Goal: Information Seeking & Learning: Find specific fact

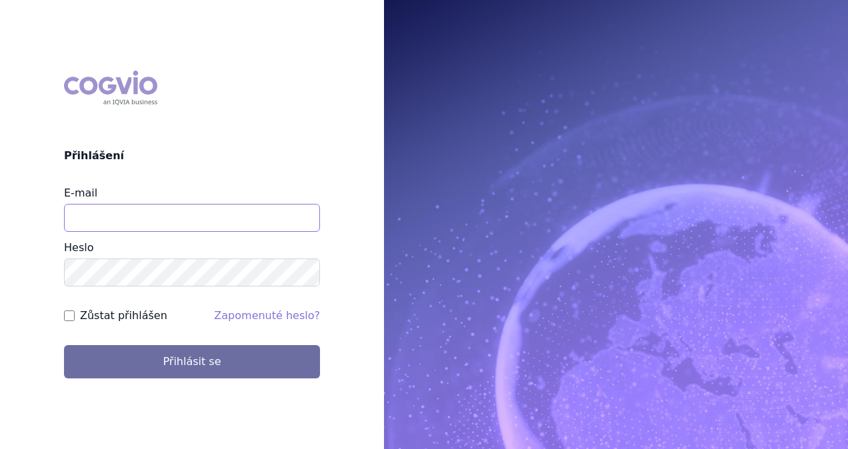
click at [165, 217] on input "E-mail" at bounding box center [192, 218] width 256 height 28
type input "michaela.x.tauchmanova@gsk.com"
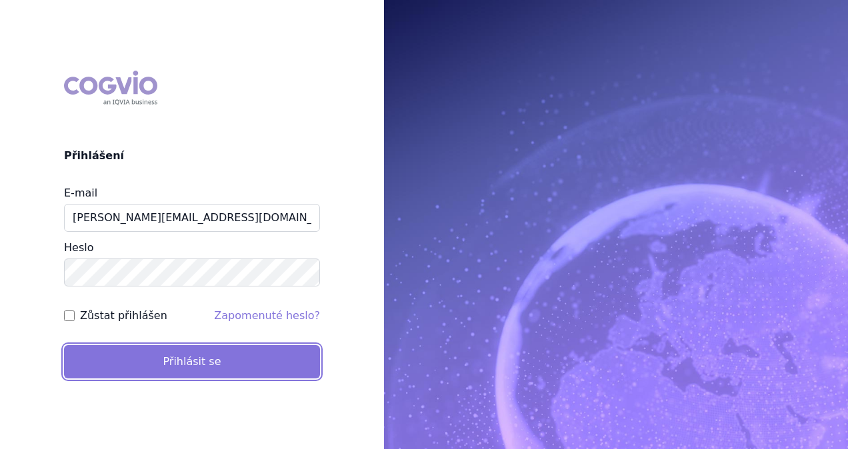
click at [203, 347] on button "Přihlásit se" at bounding box center [192, 361] width 256 height 33
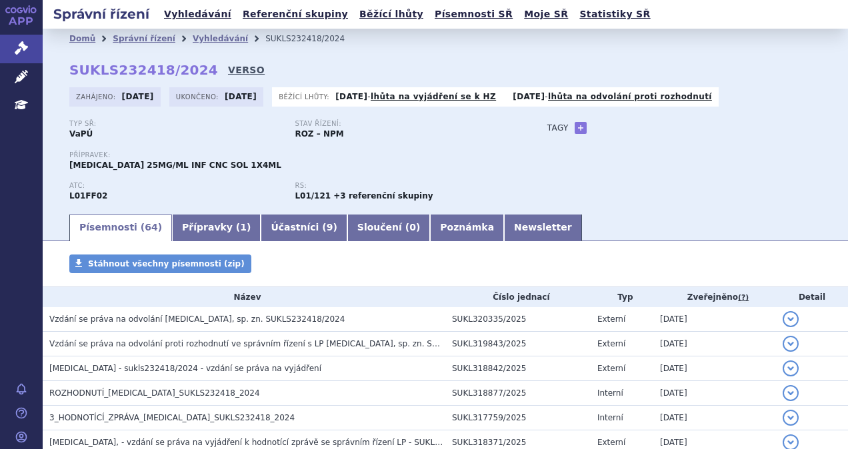
click at [229, 68] on link "VERSO" at bounding box center [246, 69] width 37 height 13
drag, startPoint x: 193, startPoint y: 70, endPoint x: 64, endPoint y: 80, distance: 129.7
click at [64, 80] on div "Domů Správní řízení Vyhledávání SUKLS232418/2024 SUKLS232418/2024 VERSO Zahájen…" at bounding box center [445, 131] width 805 height 164
copy strong "SUKLS232418/2024"
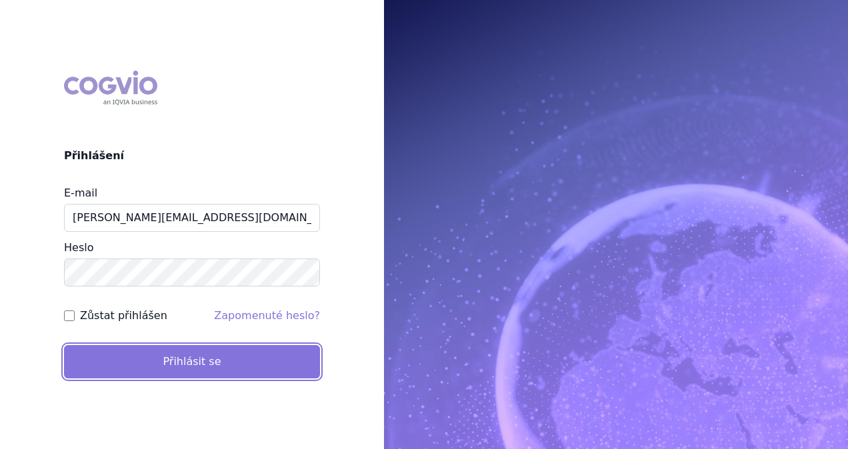
click at [205, 359] on button "Přihlásit se" at bounding box center [192, 361] width 256 height 33
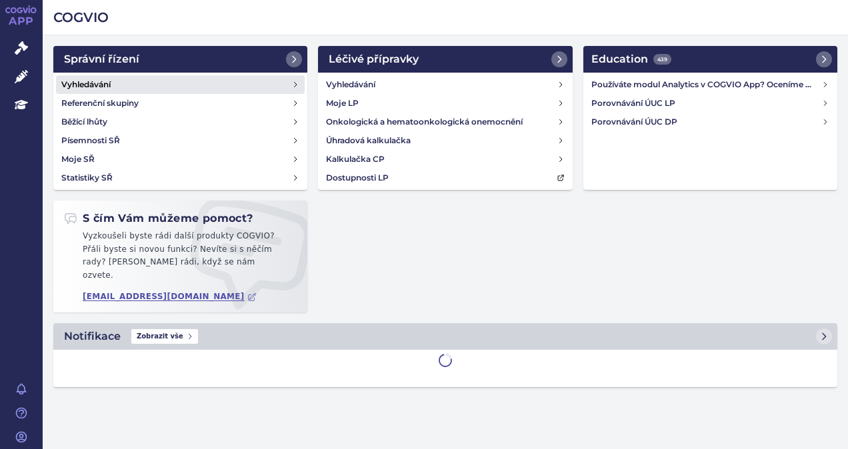
click at [100, 81] on h4 "Vyhledávání" at bounding box center [85, 84] width 49 height 13
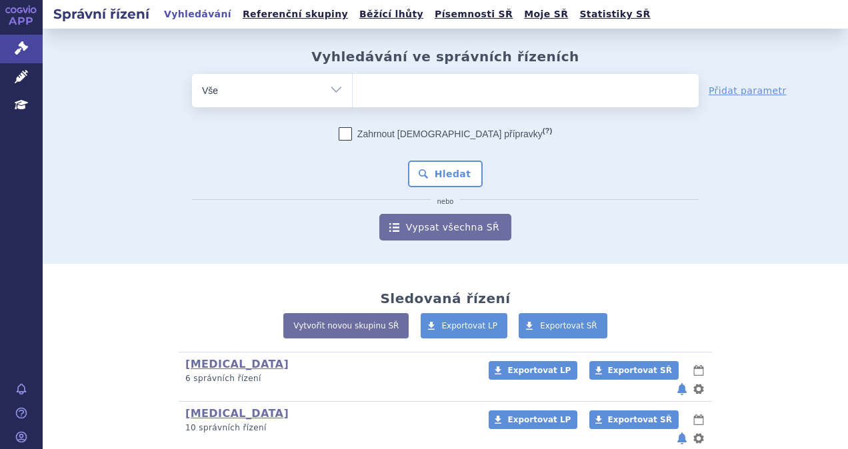
click at [460, 83] on ul at bounding box center [526, 88] width 346 height 28
click at [353, 83] on select at bounding box center [352, 89] width 1 height 33
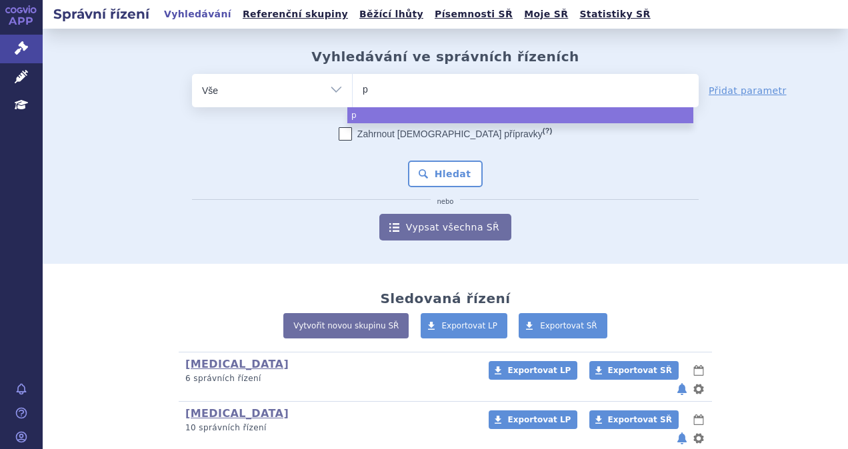
type input "po"
type input "poma"
type input "pomali"
type input "pomalido"
type input "pomalidomi"
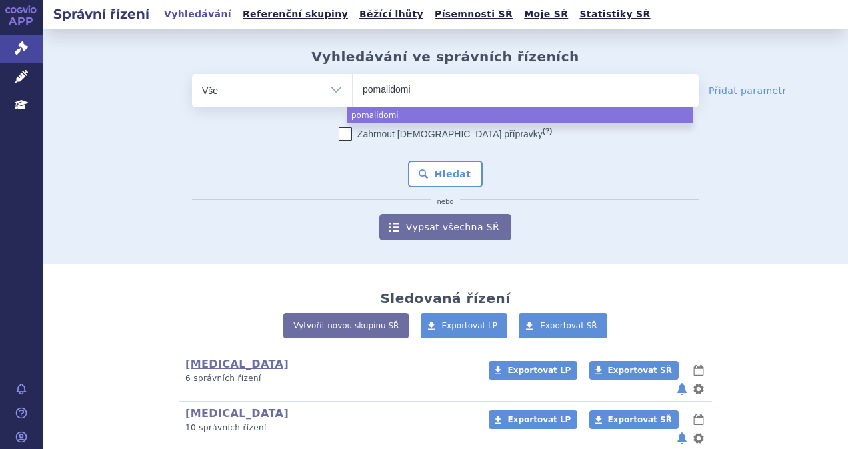
type input "pomalidomid"
select select "pomalidomid"
click at [442, 169] on button "Hledat" at bounding box center [445, 174] width 75 height 27
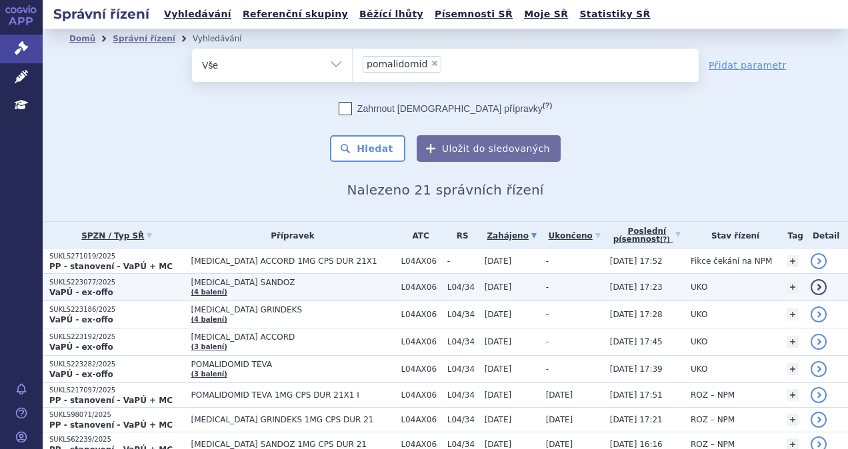
click at [285, 279] on span "[MEDICAL_DATA] SANDOZ" at bounding box center [292, 282] width 203 height 9
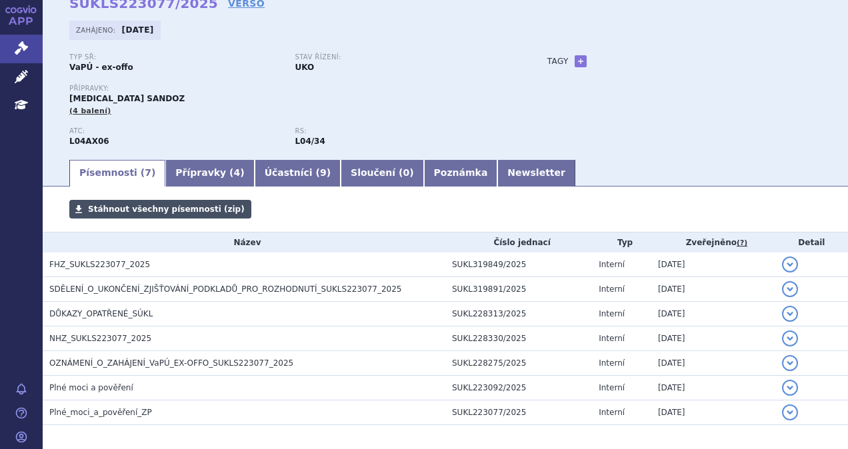
scroll to position [122, 0]
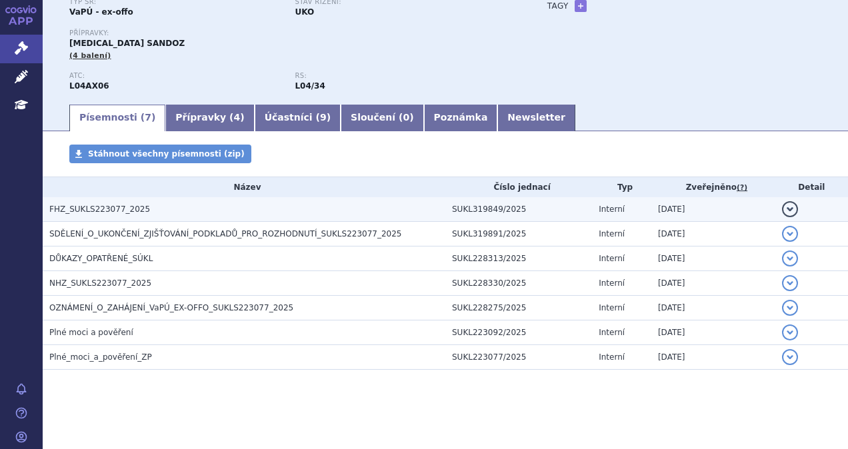
click at [97, 213] on span "FHZ_SUKLS223077_2025" at bounding box center [99, 209] width 101 height 9
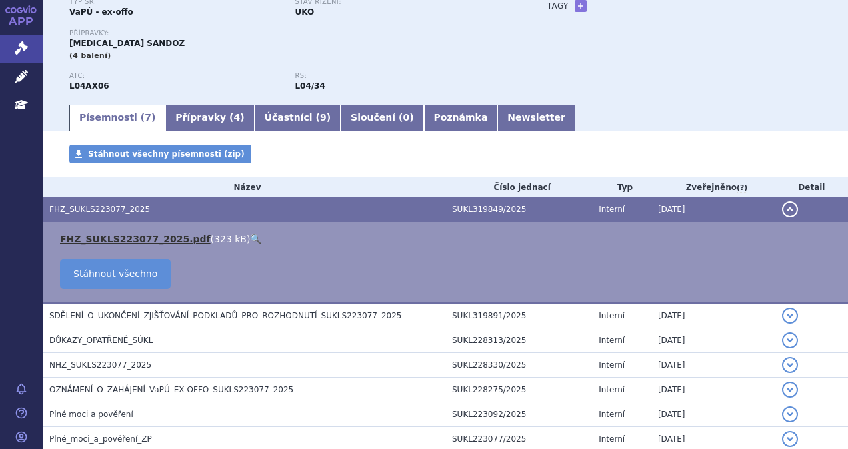
click at [126, 237] on link "FHZ_SUKLS223077_2025.pdf" at bounding box center [135, 239] width 151 height 11
